Goal: Transaction & Acquisition: Book appointment/travel/reservation

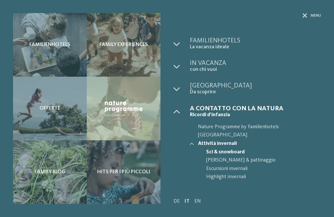
click at [218, 46] on span "La vacanza ideale" at bounding box center [255, 47] width 131 height 6
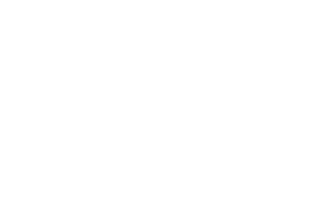
scroll to position [316, 0]
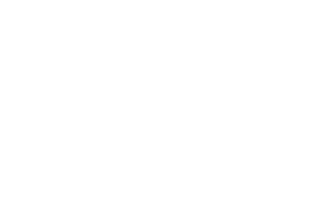
click at [316, 17] on img at bounding box center [318, 15] width 33 height 16
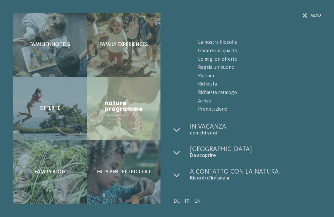
scroll to position [33, 0]
click at [211, 153] on span "Da scoprire" at bounding box center [255, 156] width 131 height 6
click at [177, 155] on div at bounding box center [182, 153] width 16 height 13
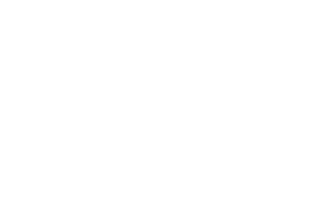
scroll to position [954, 0]
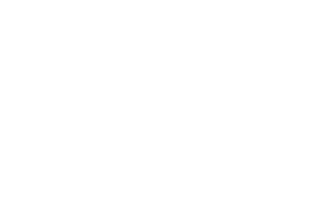
click at [114, 160] on h4 "Familienresidence & Suiten Das Grafenstein ****ˢ" at bounding box center [89, 168] width 138 height 17
click at [293, 41] on icon at bounding box center [292, 46] width 14 height 11
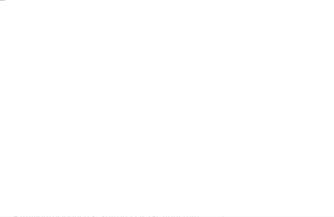
scroll to position [17, 0]
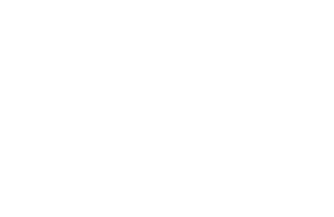
scroll to position [169, 0]
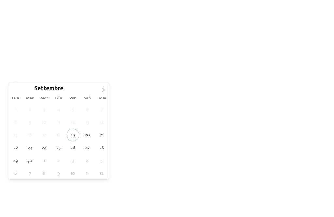
click at [98, 91] on span at bounding box center [103, 88] width 11 height 11
click at [106, 90] on span at bounding box center [103, 88] width 11 height 11
click at [104, 91] on icon at bounding box center [103, 90] width 5 height 5
type div "30.12.2025"
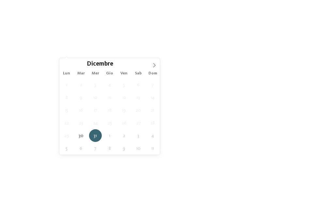
scroll to position [190, 0]
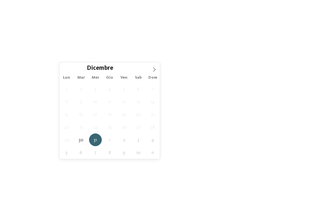
click at [153, 70] on icon at bounding box center [154, 69] width 5 height 5
type input "****"
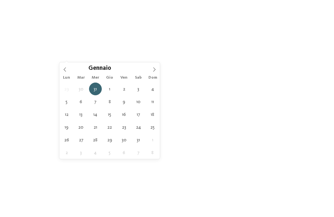
type div "06.01.2026"
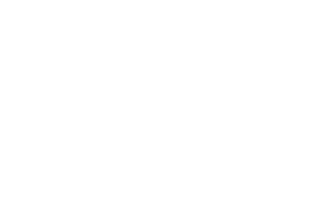
click at [147, 58] on span "Regione" at bounding box center [135, 56] width 33 height 5
click at [207, 73] on div at bounding box center [206, 76] width 7 height 7
click at [170, 150] on span "accetta" at bounding box center [167, 152] width 18 height 5
click at [135, 57] on span "Regione" at bounding box center [135, 56] width 33 height 5
click at [187, 145] on div "accetta" at bounding box center [167, 151] width 85 height 13
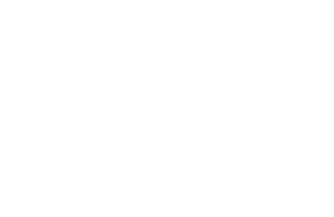
click at [200, 57] on span "I miei desideri" at bounding box center [186, 56] width 33 height 5
click at [154, 52] on div at bounding box center [154, 51] width 7 height 7
click at [154, 78] on div at bounding box center [154, 78] width 7 height 7
click at [258, 65] on div at bounding box center [258, 65] width 7 height 7
click at [222, 170] on div "accetta" at bounding box center [166, 176] width 189 height 13
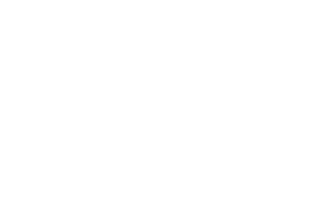
click at [257, 55] on icon at bounding box center [257, 56] width 3 height 3
click at [175, 170] on div "accetta" at bounding box center [167, 176] width 85 height 13
click at [310, 56] on link "trova l’hotel" at bounding box center [301, 55] width 49 height 11
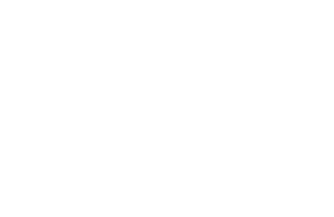
click at [221, 86] on h4 "Alpura – Il rifugio di lusso a 5 stelle in [GEOGRAPHIC_DATA]" at bounding box center [246, 94] width 138 height 17
